Goal: Find specific page/section: Find specific page/section

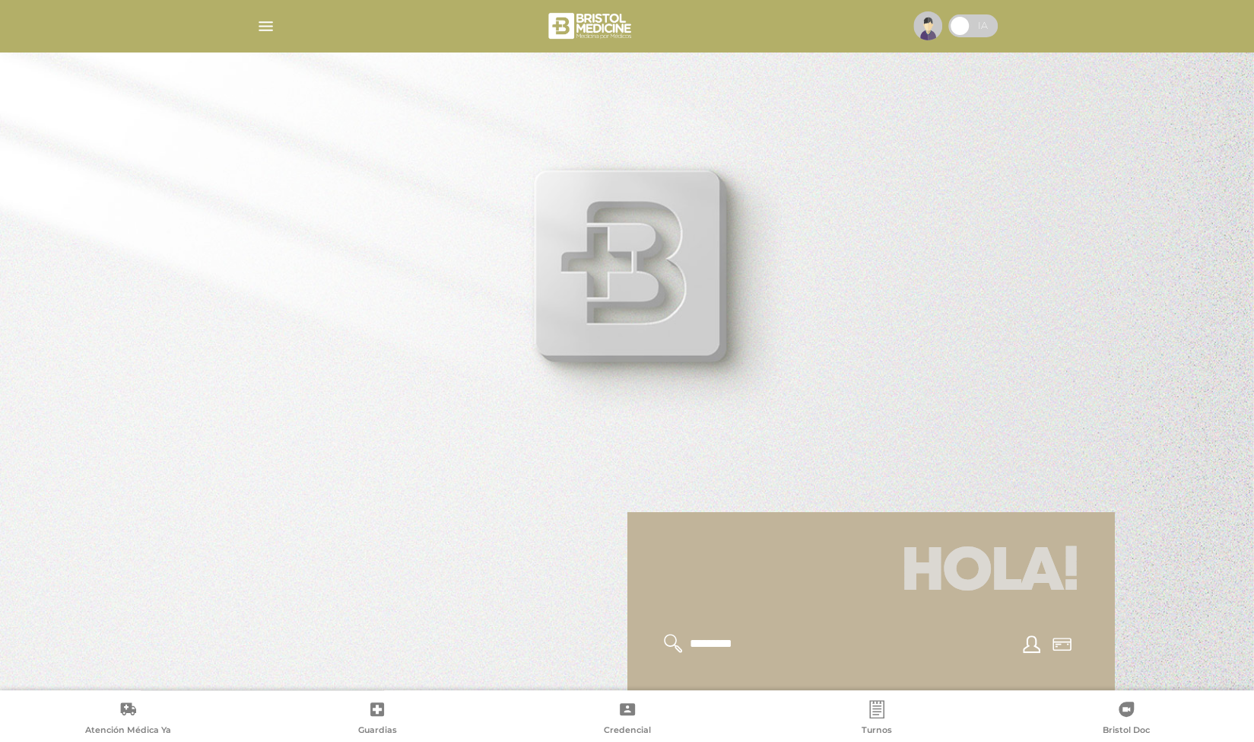
click at [270, 23] on img "button" at bounding box center [265, 26] width 19 height 19
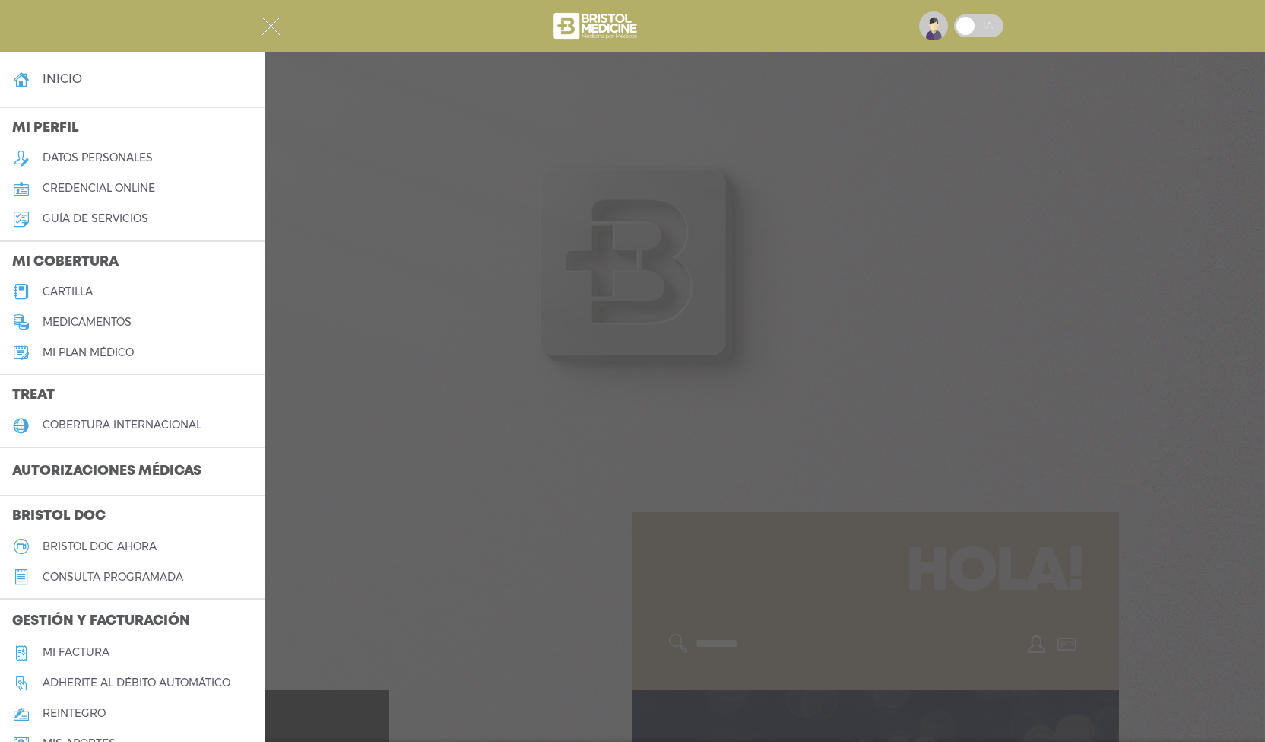
click at [64, 654] on h5 "Mi factura" at bounding box center [76, 652] width 67 height 13
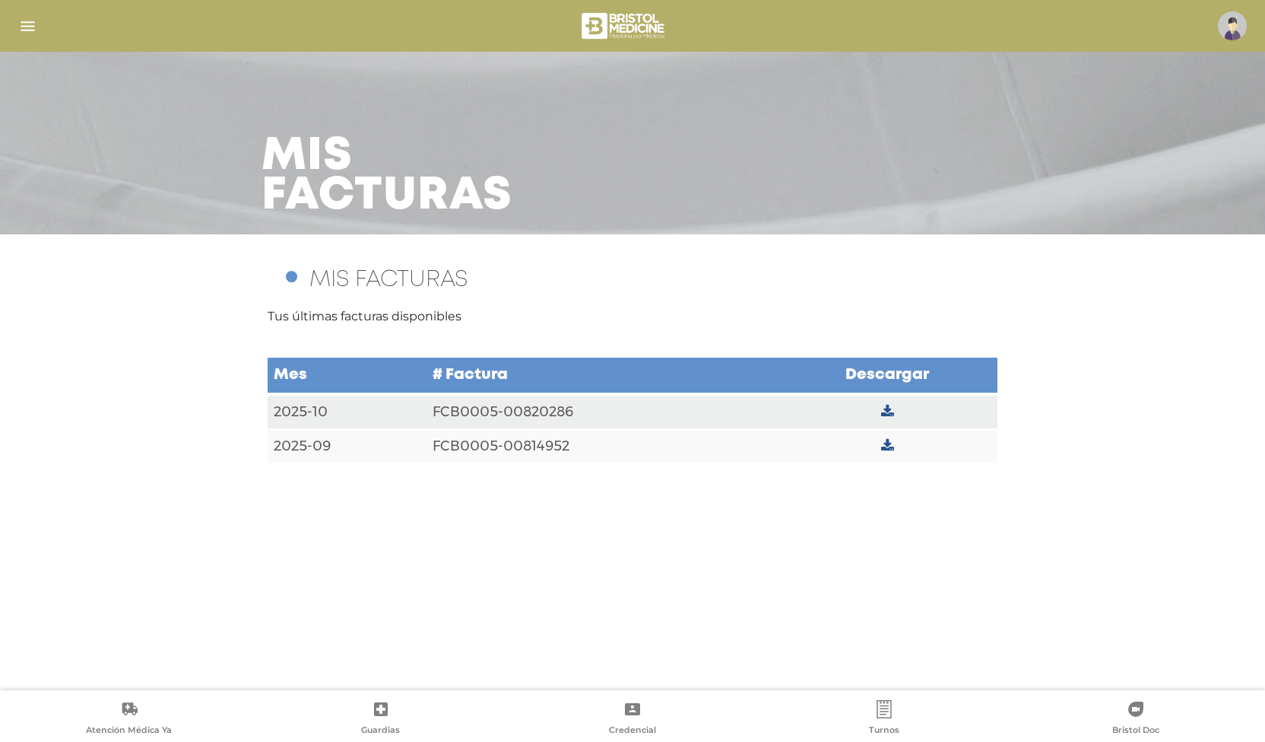
click at [894, 448] on icon at bounding box center [887, 446] width 13 height 14
click at [892, 411] on icon at bounding box center [887, 412] width 13 height 14
